Goal: Entertainment & Leisure: Consume media (video, audio)

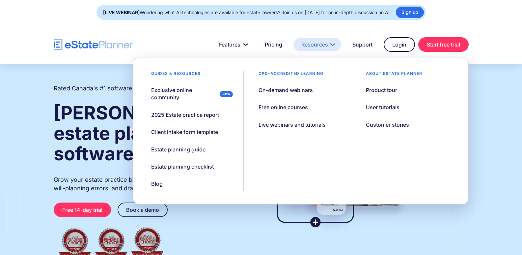
click at [313, 45] on link "Resources" at bounding box center [317, 44] width 48 height 13
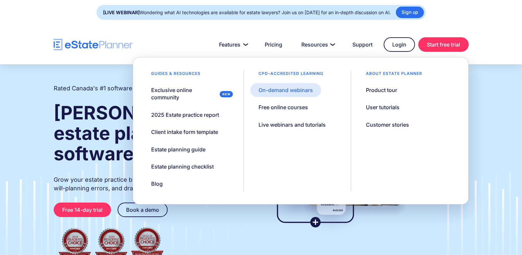
click at [279, 88] on div "On-demand webinars" at bounding box center [286, 89] width 54 height 7
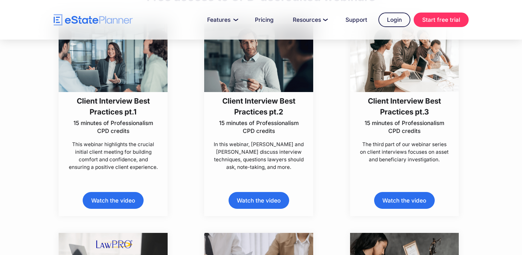
scroll to position [198, 0]
click at [112, 198] on link "Watch the video" at bounding box center [113, 199] width 61 height 17
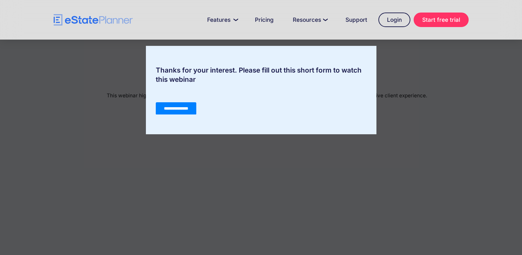
click at [169, 109] on input "**********" at bounding box center [175, 108] width 41 height 13
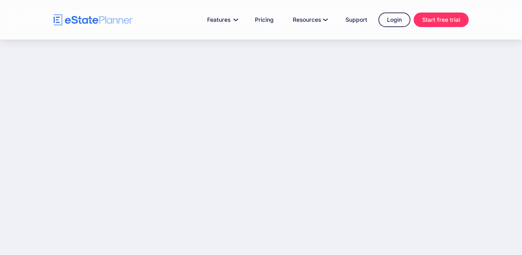
scroll to position [117, 0]
click at [34, 204] on div "Client Interview Best Practices pt.1 15 minutes of Professionalism CPD credits …" at bounding box center [261, 89] width 522 height 333
click at [34, 137] on div "Client Interview Best Practices pt.1 15 minutes of Professionalism CPD credits …" at bounding box center [261, 89] width 522 height 333
